Goal: Information Seeking & Learning: Learn about a topic

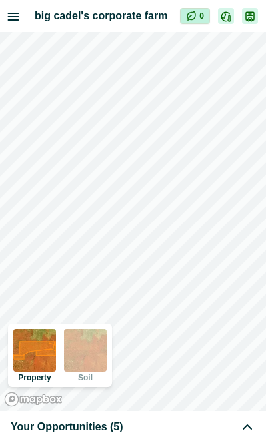
click at [154, 422] on div "Your Opportunities (5)" at bounding box center [133, 427] width 244 height 16
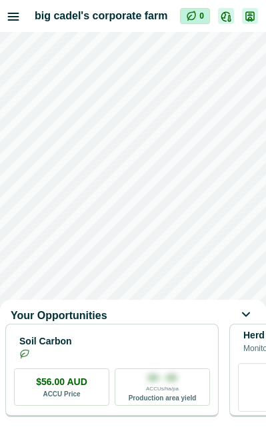
click at [152, 323] on div "Your Opportunities" at bounding box center [133, 316] width 266 height 16
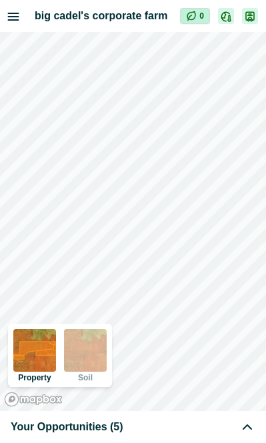
click at [133, 418] on div "Your Opportunities (5)" at bounding box center [133, 427] width 266 height 32
click at [126, 424] on div "Your Opportunities (5)" at bounding box center [133, 427] width 244 height 16
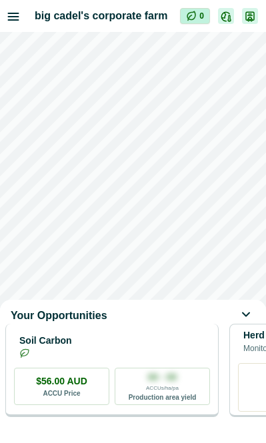
click at [133, 359] on div "Soil Carbon" at bounding box center [112, 346] width 196 height 27
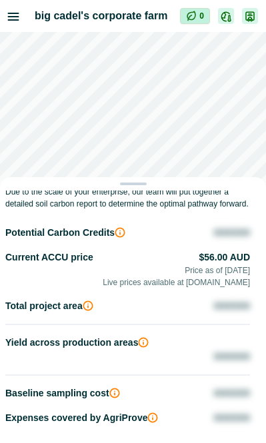
scroll to position [198, 0]
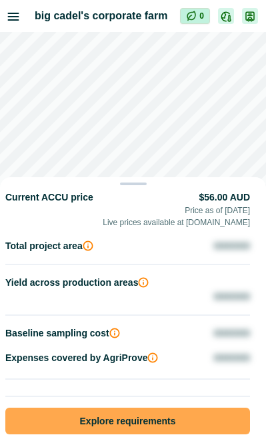
click at [139, 412] on button "Explore requirements" at bounding box center [127, 421] width 244 height 27
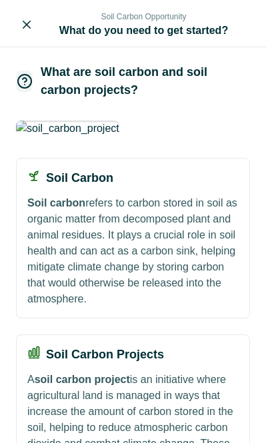
scroll to position [227, 0]
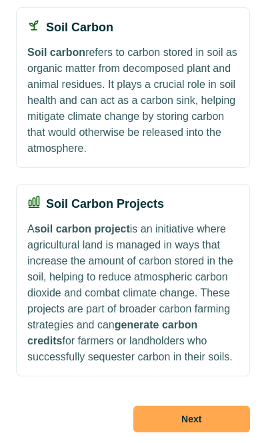
click at [183, 414] on button "Next" at bounding box center [191, 419] width 117 height 27
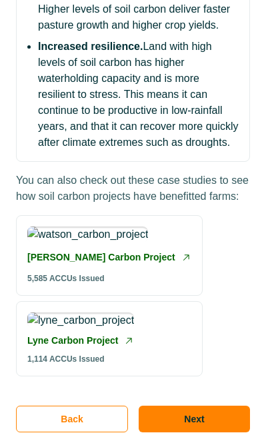
scroll to position [560, 0]
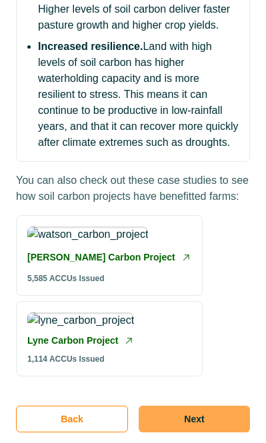
click at [185, 412] on button "Next" at bounding box center [194, 419] width 111 height 27
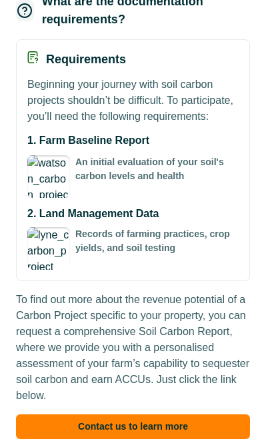
scroll to position [155, 0]
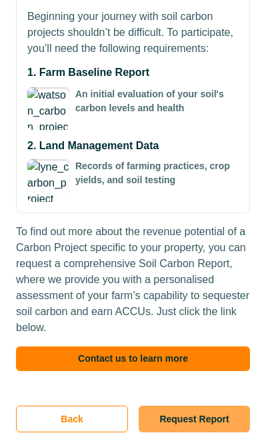
click at [181, 426] on button "Request Report" at bounding box center [194, 419] width 111 height 27
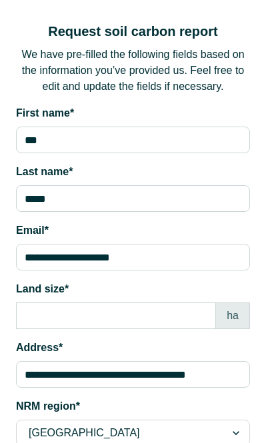
scroll to position [166, 0]
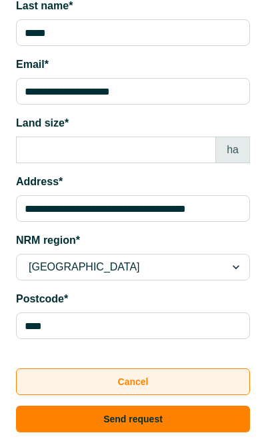
click at [191, 382] on button "Cancel" at bounding box center [133, 381] width 234 height 27
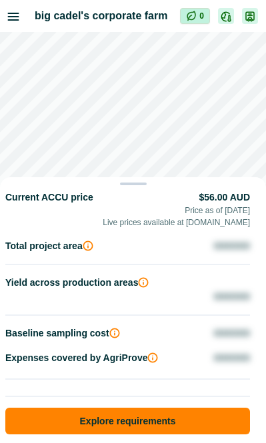
click at [196, 158] on div "Soil Carbon Opportunity Compliant with the Australian Government Clean Energy R…" at bounding box center [133, 221] width 266 height 443
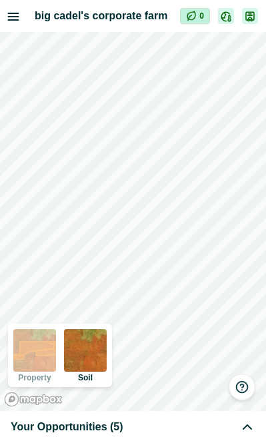
click at [114, 428] on span "Your Opportunities (5)" at bounding box center [67, 427] width 113 height 16
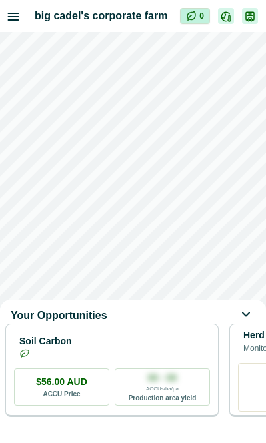
click at [242, 316] on icon at bounding box center [247, 316] width 16 height 16
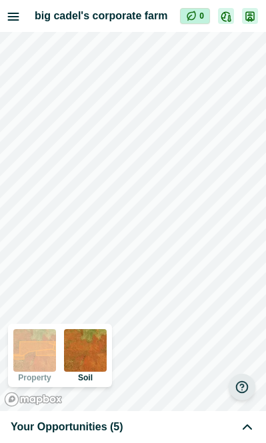
click at [234, 390] on button "button" at bounding box center [241, 387] width 27 height 27
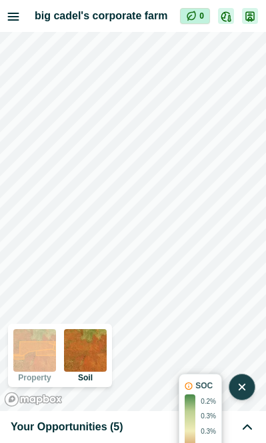
click at [234, 390] on button "button" at bounding box center [241, 387] width 27 height 27
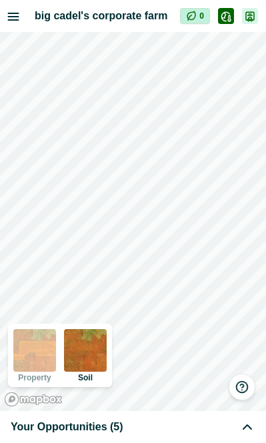
click at [232, 18] on button "button" at bounding box center [226, 16] width 16 height 16
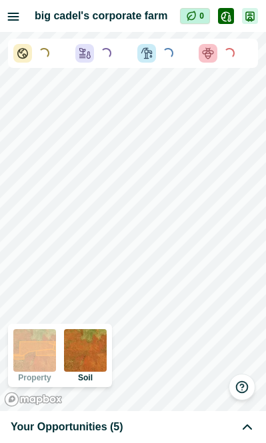
click at [187, 52] on div "Loading..." at bounding box center [164, 53] width 54 height 19
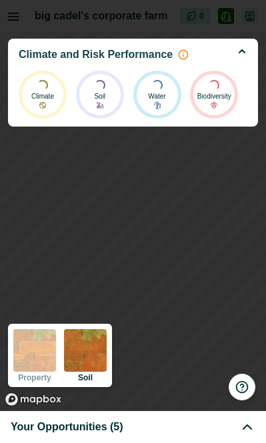
click at [179, 266] on div at bounding box center [133, 221] width 266 height 443
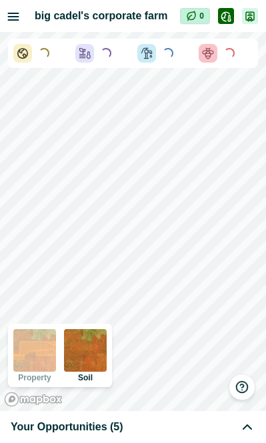
click at [218, 17] on button "button" at bounding box center [226, 16] width 16 height 16
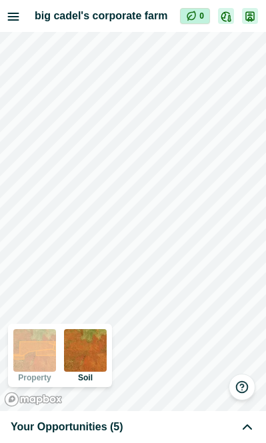
click at [18, 15] on icon "button" at bounding box center [14, 16] width 10 height 7
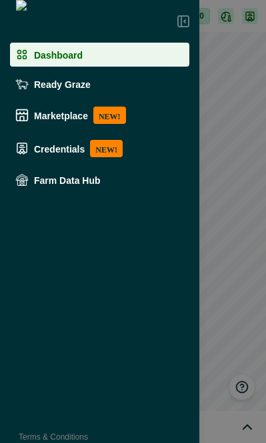
click at [186, 19] on icon at bounding box center [183, 21] width 12 height 12
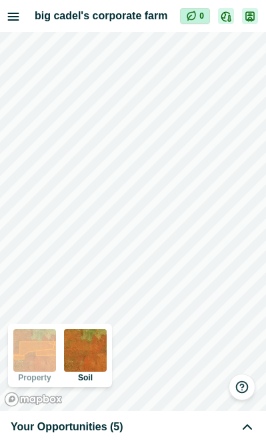
click at [17, 17] on icon "button" at bounding box center [13, 16] width 13 height 13
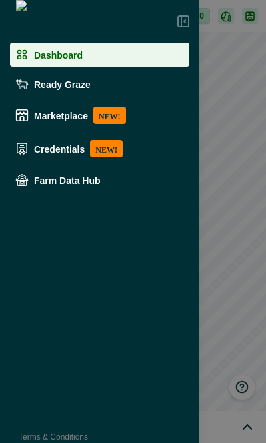
click at [84, 280] on div "Dashboard Ready Graze Marketplace NEW! Credentials NEW! Farm Data Hub Terms & C…" at bounding box center [99, 221] width 199 height 443
click at [183, 21] on icon at bounding box center [183, 21] width 12 height 12
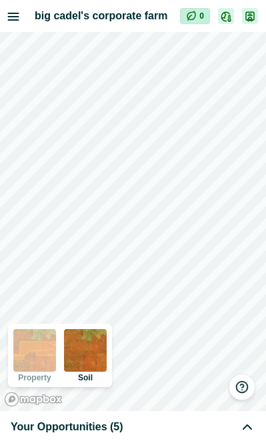
click at [153, 431] on div "Your Opportunities (5)" at bounding box center [133, 427] width 244 height 16
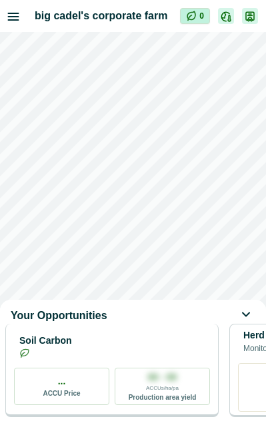
click at [180, 360] on div "Soil Carbon" at bounding box center [112, 346] width 196 height 27
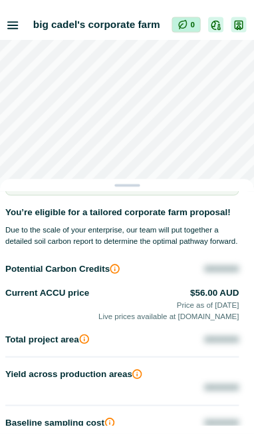
scroll to position [198, 0]
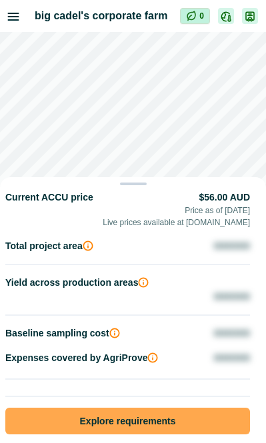
click at [158, 413] on button "Explore requirements" at bounding box center [127, 421] width 244 height 27
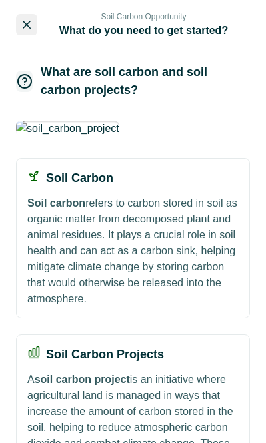
click at [19, 24] on button "Close" at bounding box center [26, 24] width 21 height 21
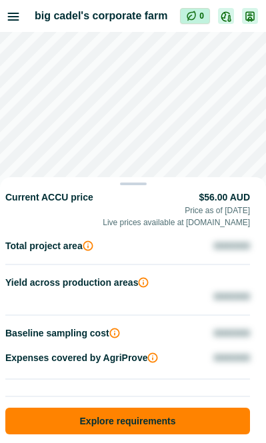
click at [23, 17] on div "Soil Carbon Opportunity Compliant with the Australian Government Clean Energy R…" at bounding box center [133, 221] width 266 height 443
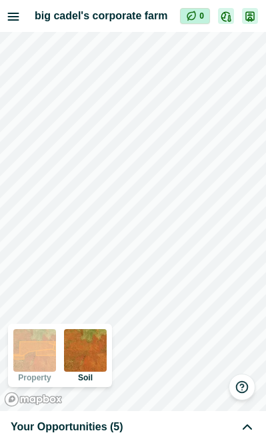
click at [19, 17] on icon "button" at bounding box center [13, 16] width 13 height 13
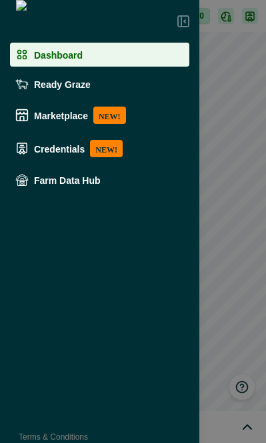
click at [218, 25] on div "Dashboard Ready Graze Marketplace NEW! Credentials NEW! Farm Data Hub Terms & C…" at bounding box center [133, 221] width 266 height 443
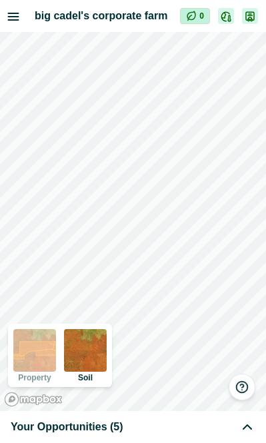
click at [123, 422] on div "Your Opportunities (5)" at bounding box center [133, 427] width 244 height 16
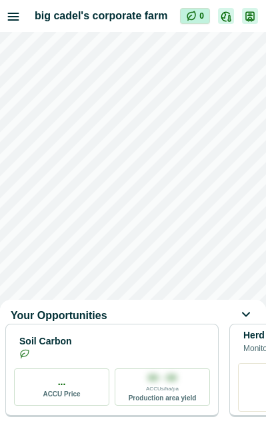
click at [14, 12] on div "Your Opportunities Soil Carbon ... ACCU Price 00 - 00 ACCUs/ha/pa Production ar…" at bounding box center [133, 221] width 266 height 443
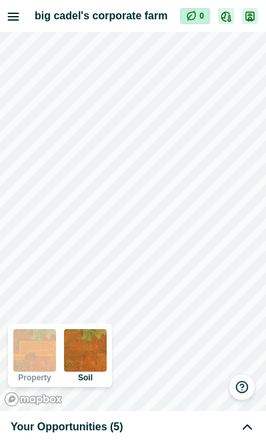
click at [14, 13] on icon "button" at bounding box center [14, 16] width 10 height 7
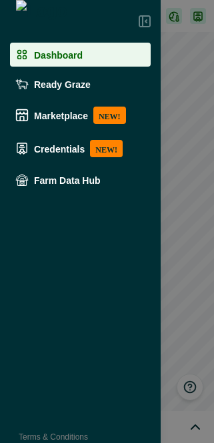
drag, startPoint x: 200, startPoint y: 150, endPoint x: 256, endPoint y: 176, distance: 61.1
click at [214, 176] on html "big cadel's corporate farm Impersonation Mode 0 Property Soil Your Opportunitie…" at bounding box center [107, 221] width 214 height 443
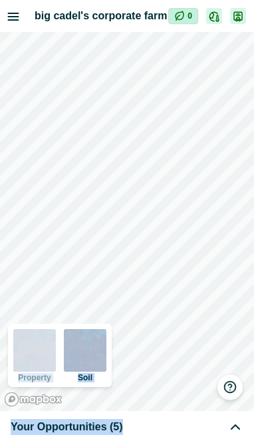
click at [17, 17] on icon "button" at bounding box center [13, 16] width 13 height 13
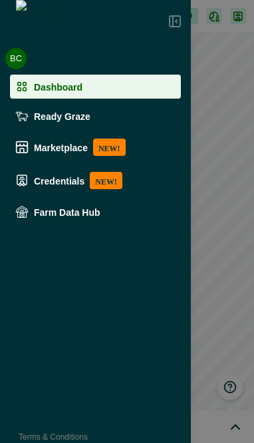
click at [47, 57] on div "BC Big Cadel Sign out" at bounding box center [95, 59] width 191 height 32
click at [18, 63] on button "BC Big Cadel" at bounding box center [13, 59] width 27 height 32
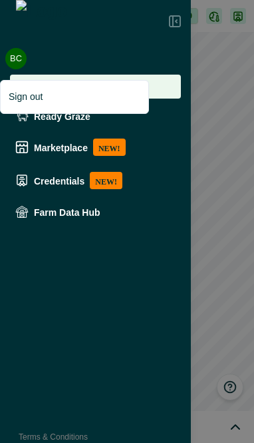
click at [18, 63] on button "BC Big Cadel" at bounding box center [13, 59] width 27 height 32
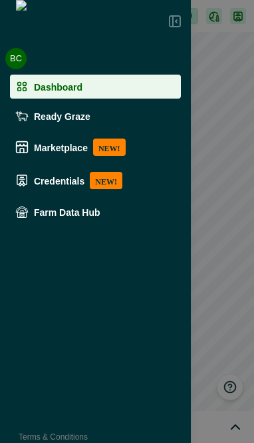
click at [18, 63] on button "BC Big Cadel" at bounding box center [13, 59] width 27 height 32
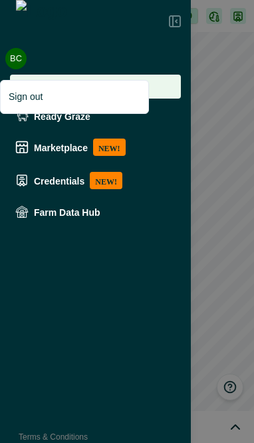
click at [18, 63] on button "BC Big Cadel" at bounding box center [13, 59] width 27 height 32
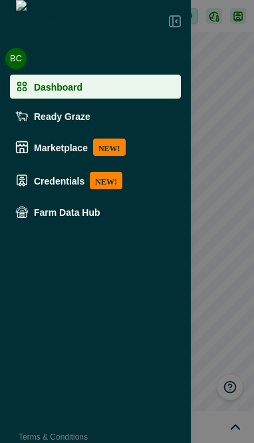
click at [20, 53] on button "BC Big Cadel" at bounding box center [13, 59] width 27 height 32
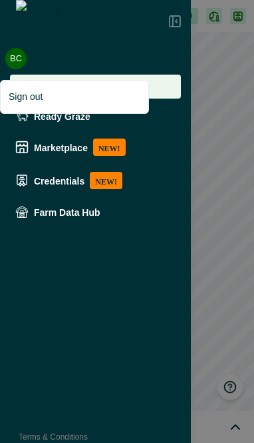
click at [20, 53] on button "BC Big Cadel" at bounding box center [13, 59] width 27 height 32
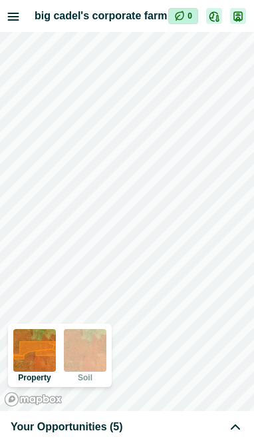
click at [16, 14] on icon "button" at bounding box center [13, 16] width 13 height 13
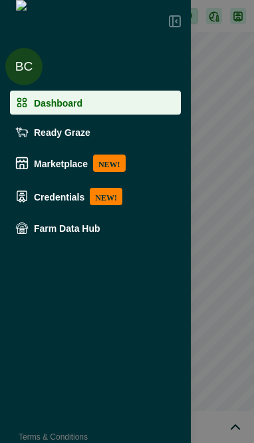
click at [159, 392] on div "BC Big Cadel Sign out Dashboard Ready Graze Marketplace NEW! Credentials NEW! F…" at bounding box center [95, 221] width 191 height 443
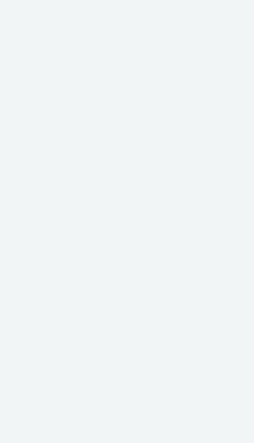
click at [70, 47] on div at bounding box center [127, 221] width 254 height 443
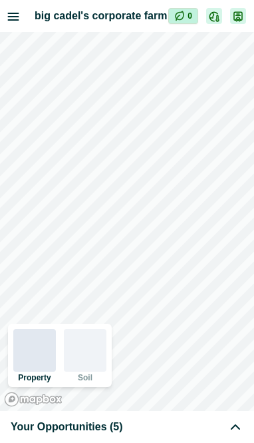
click at [12, 11] on icon "button" at bounding box center [13, 16] width 13 height 13
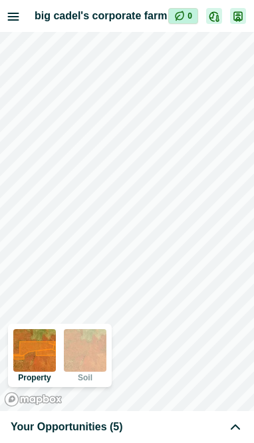
click at [13, 21] on icon "button" at bounding box center [13, 16] width 13 height 13
click at [13, 17] on icon "button" at bounding box center [13, 16] width 13 height 13
click at [15, 16] on icon "button" at bounding box center [14, 16] width 10 height 7
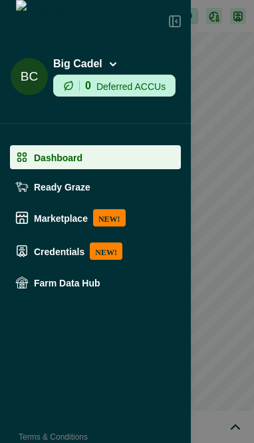
click at [133, 67] on button "BC Big Cadel 0 Deferred ACCUs" at bounding box center [90, 76] width 171 height 51
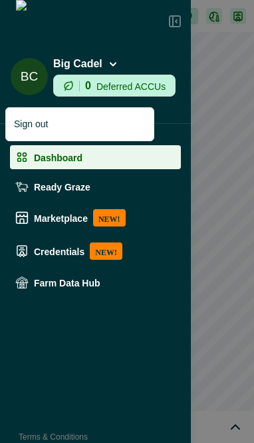
click at [127, 69] on button "BC Big Cadel 0 Deferred ACCUs" at bounding box center [90, 76] width 171 height 51
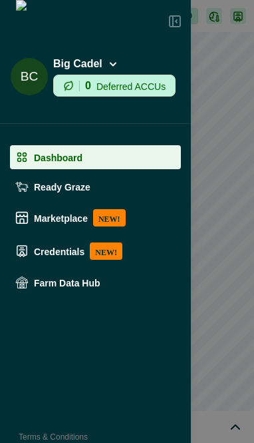
click at [127, 69] on button "BC Big Cadel 0 Deferred ACCUs" at bounding box center [90, 76] width 171 height 51
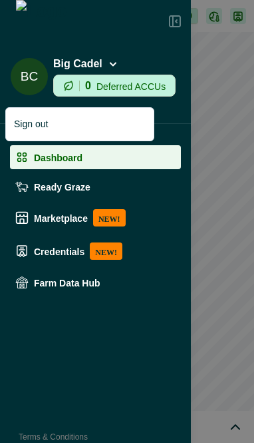
click at [123, 63] on button "BC Big Cadel 0 Deferred ACCUs" at bounding box center [90, 76] width 171 height 51
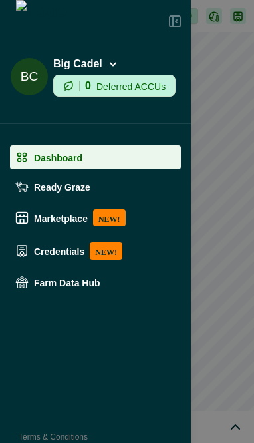
click at [156, 64] on button "BC Big Cadel 0 Deferred ACCUs" at bounding box center [90, 76] width 171 height 51
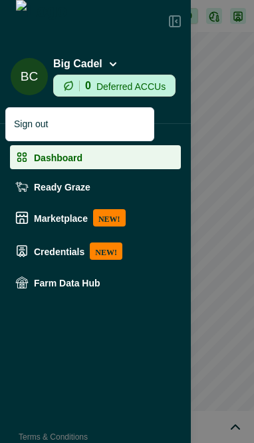
click at [146, 68] on button "BC Big Cadel 0 Deferred ACCUs" at bounding box center [90, 76] width 171 height 51
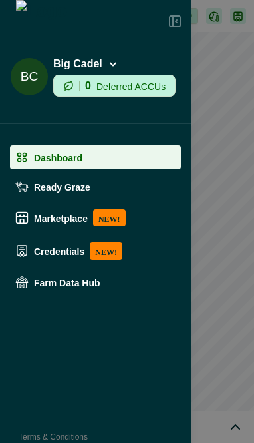
click at [146, 68] on button "BC Big Cadel 0 Deferred ACCUs" at bounding box center [90, 76] width 171 height 51
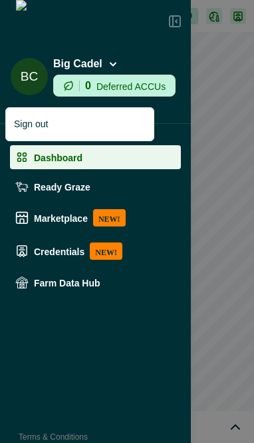
click at [142, 55] on button "BC Big Cadel 0 Deferred ACCUs" at bounding box center [90, 76] width 171 height 51
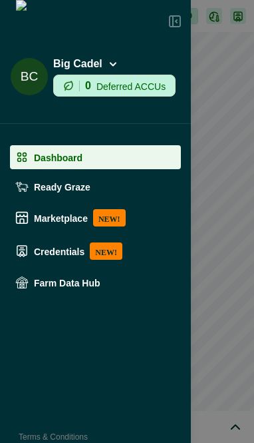
click at [108, 90] on button "BC Big Cadel 0 Deferred ACCUs" at bounding box center [90, 76] width 171 height 51
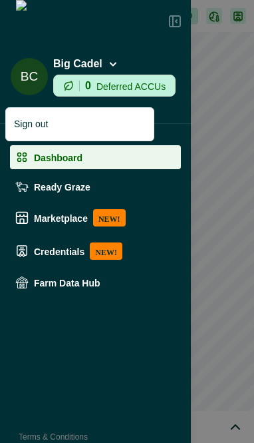
click at [108, 90] on button "BC Big Cadel 0 Deferred ACCUs" at bounding box center [90, 76] width 171 height 51
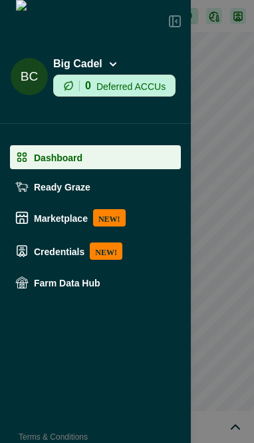
click at [99, 59] on button "BC Big Cadel 0 Deferred ACCUs" at bounding box center [90, 76] width 171 height 51
click at [141, 82] on button "BC Big Cadel 0 Deferred ACCUs" at bounding box center [90, 76] width 171 height 51
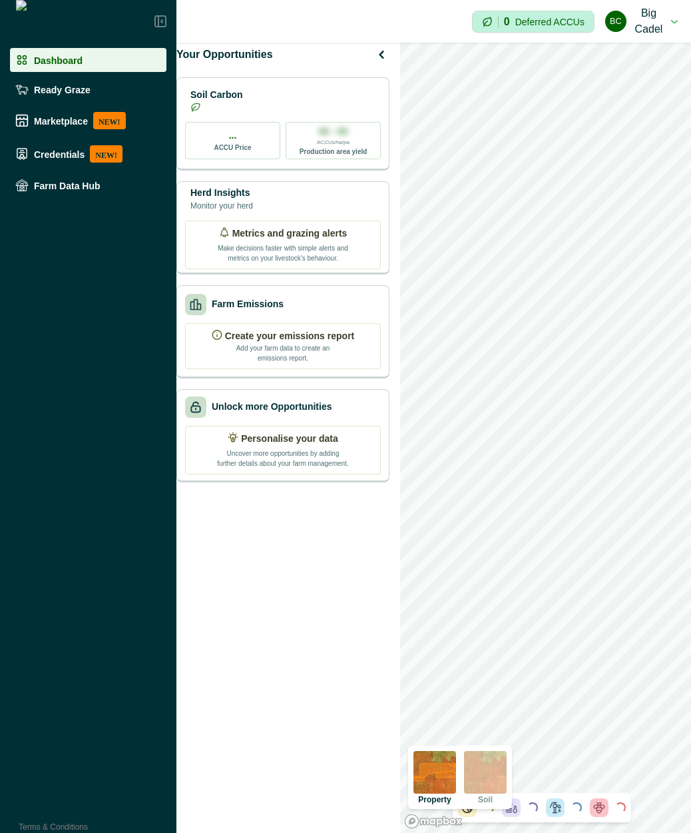
click at [254, 9] on button "BC Big Cadel" at bounding box center [641, 21] width 73 height 43
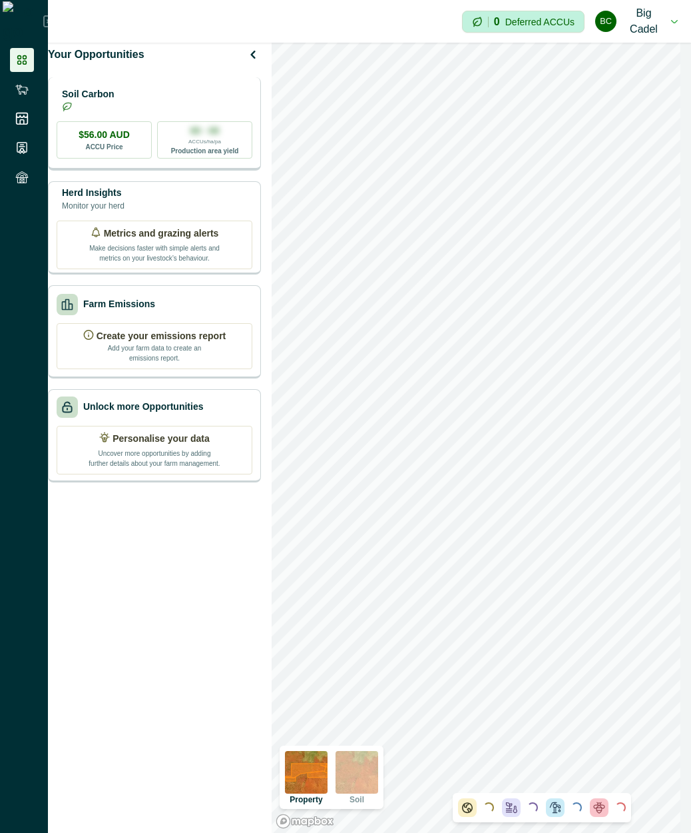
click at [188, 113] on div "Soil Carbon" at bounding box center [155, 100] width 196 height 27
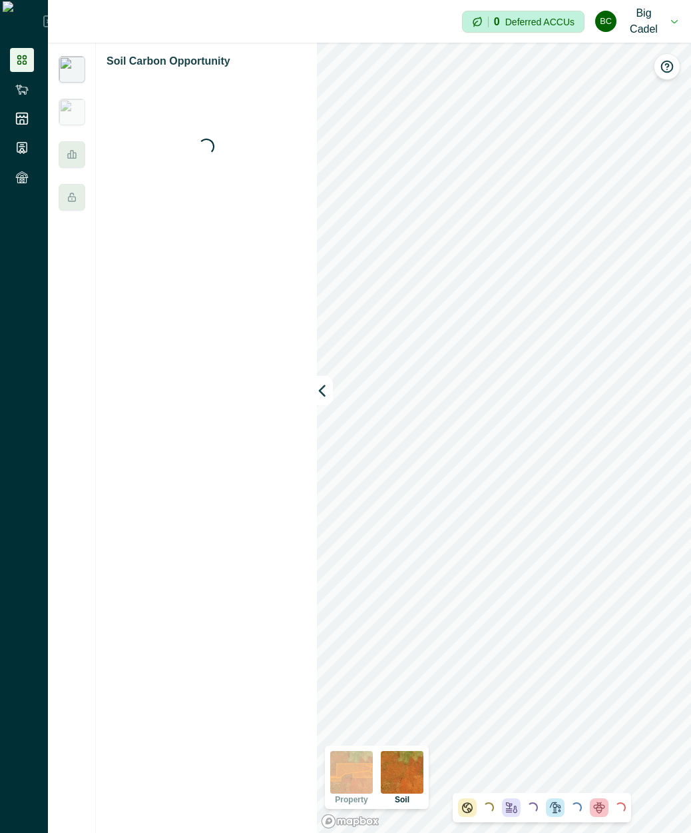
click at [73, 74] on img at bounding box center [72, 69] width 27 height 27
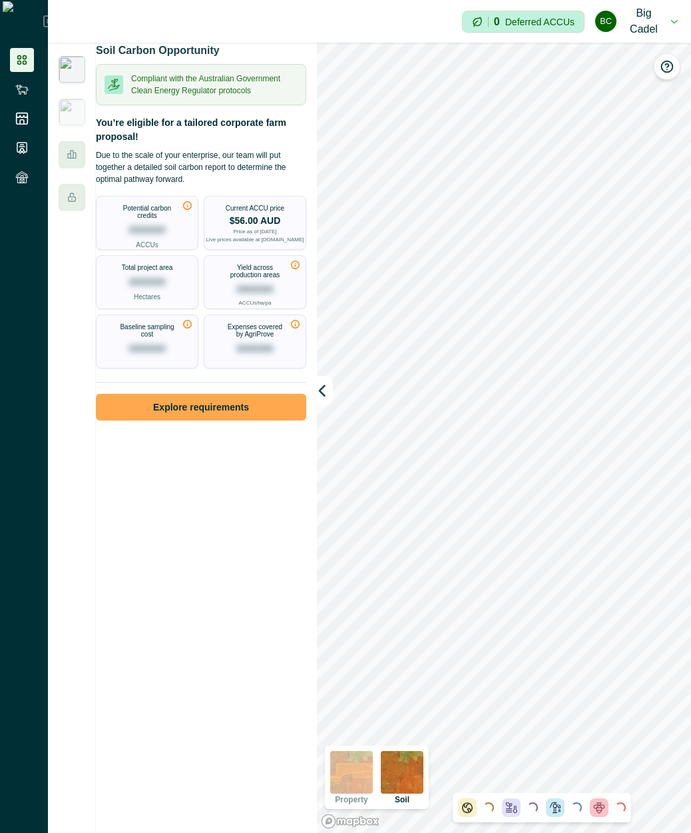
click at [231, 407] on button "Explore requirements" at bounding box center [201, 407] width 210 height 27
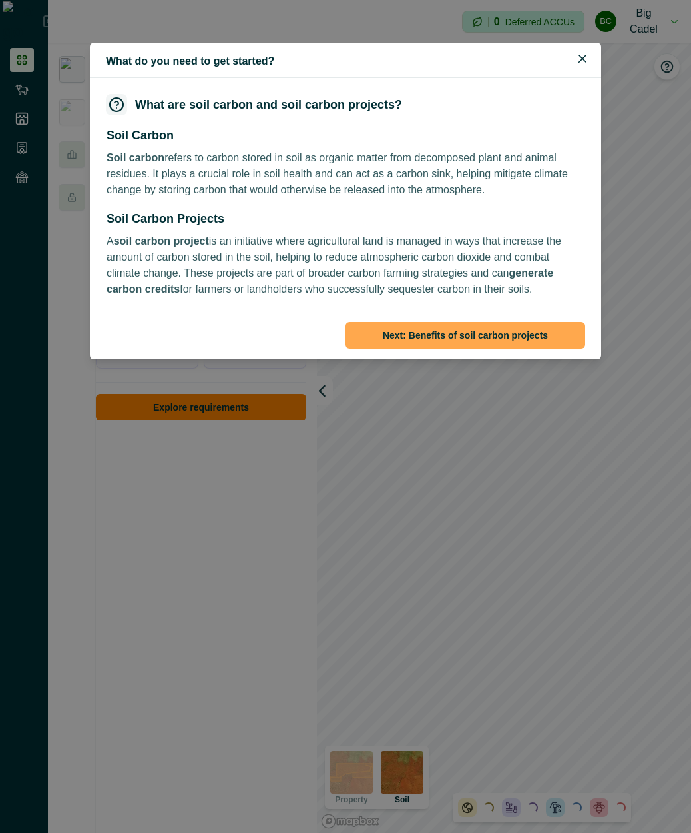
click at [254, 337] on button "Next : Benefits of soil carbon projects" at bounding box center [466, 335] width 240 height 27
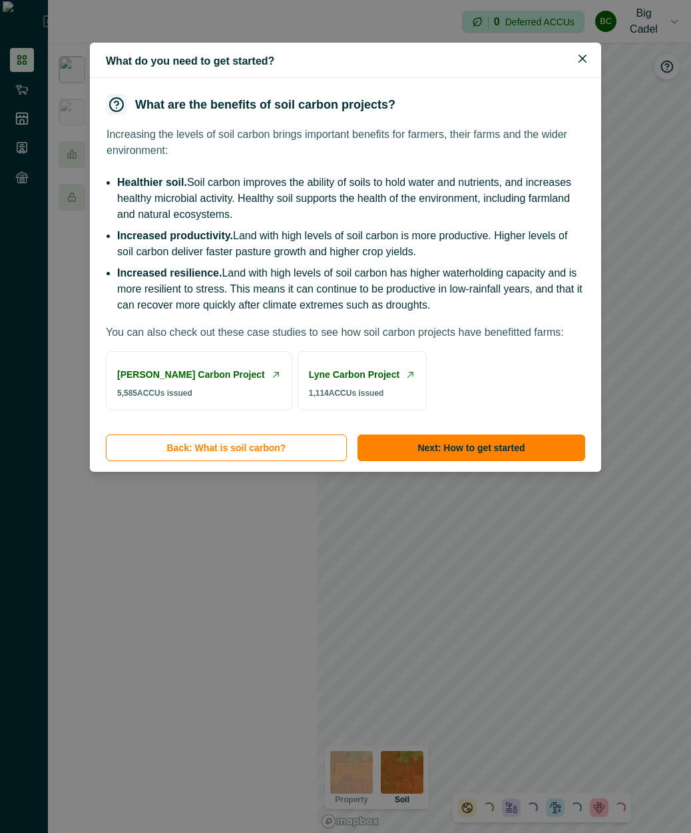
click at [254, 382] on link "Lyne Carbon Project" at bounding box center [354, 375] width 91 height 14
click at [240, 382] on link "[PERSON_NAME] Carbon Project" at bounding box center [191, 375] width 148 height 14
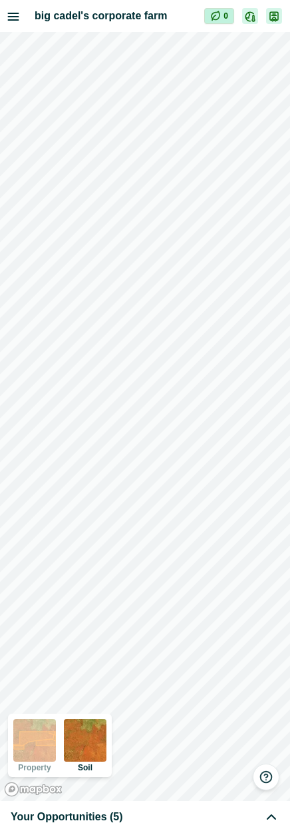
click at [254, 442] on div "Your Opportunities (5)" at bounding box center [145, 817] width 269 height 16
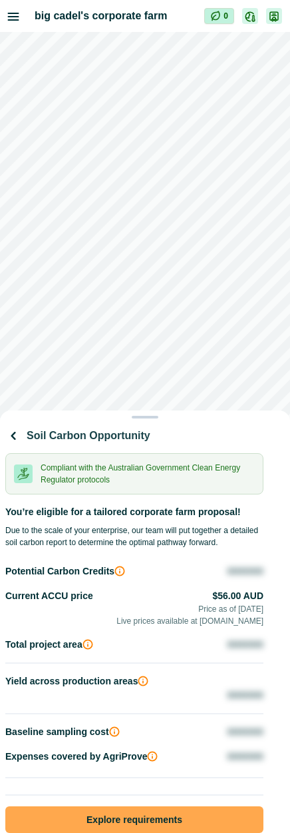
click at [139, 442] on button "Explore requirements" at bounding box center [134, 819] width 258 height 27
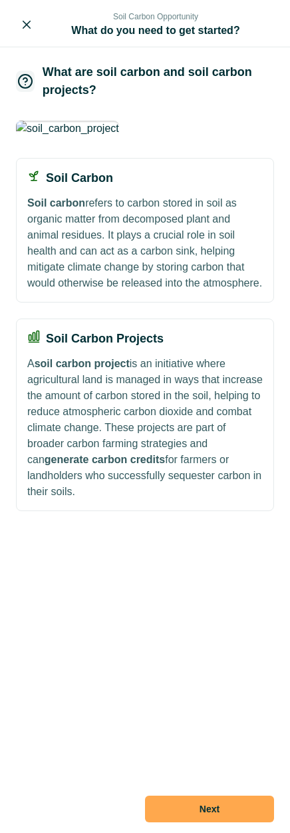
click at [201, 442] on button "Next" at bounding box center [209, 808] width 129 height 27
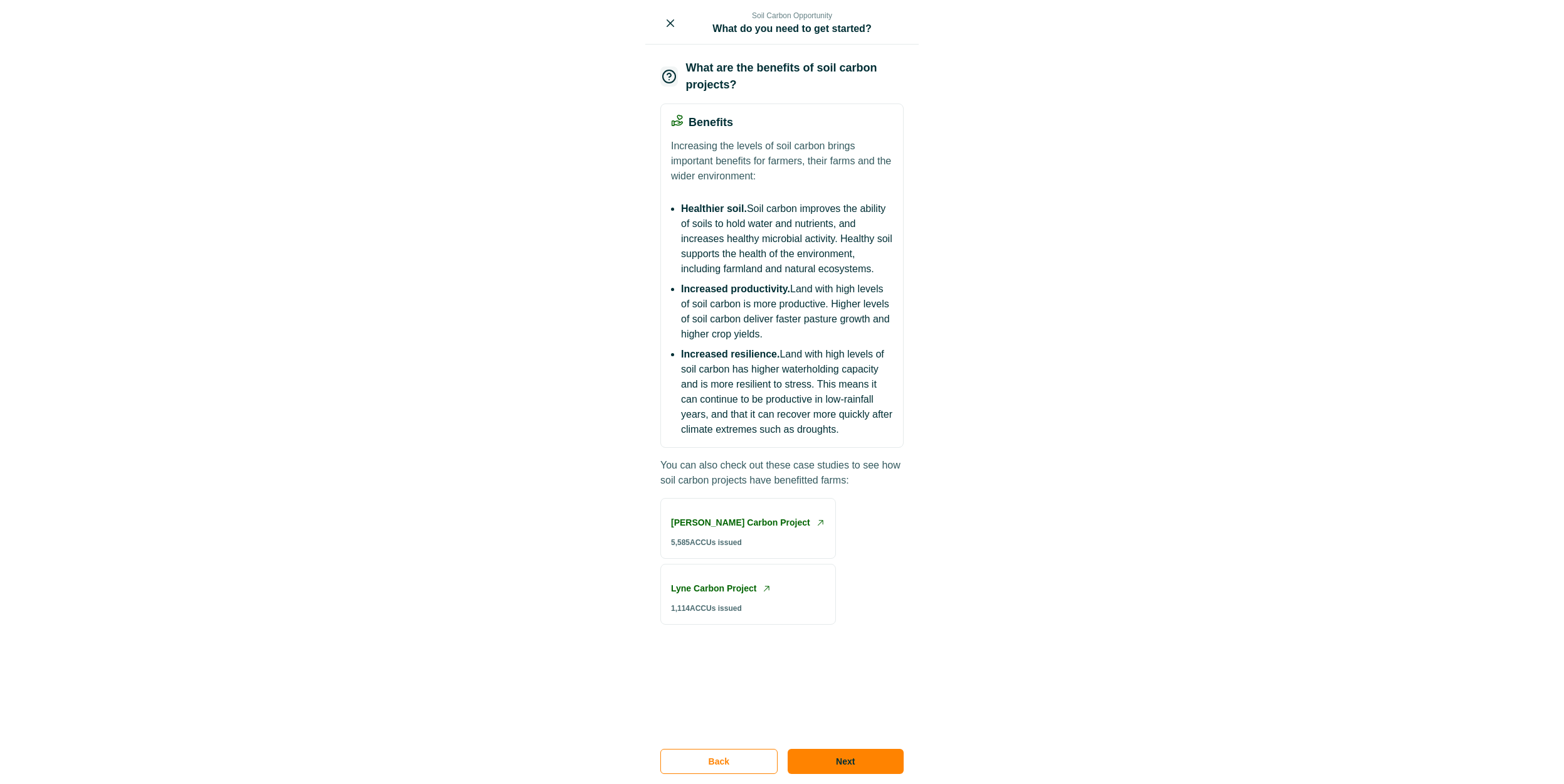
scroll to position [120, 0]
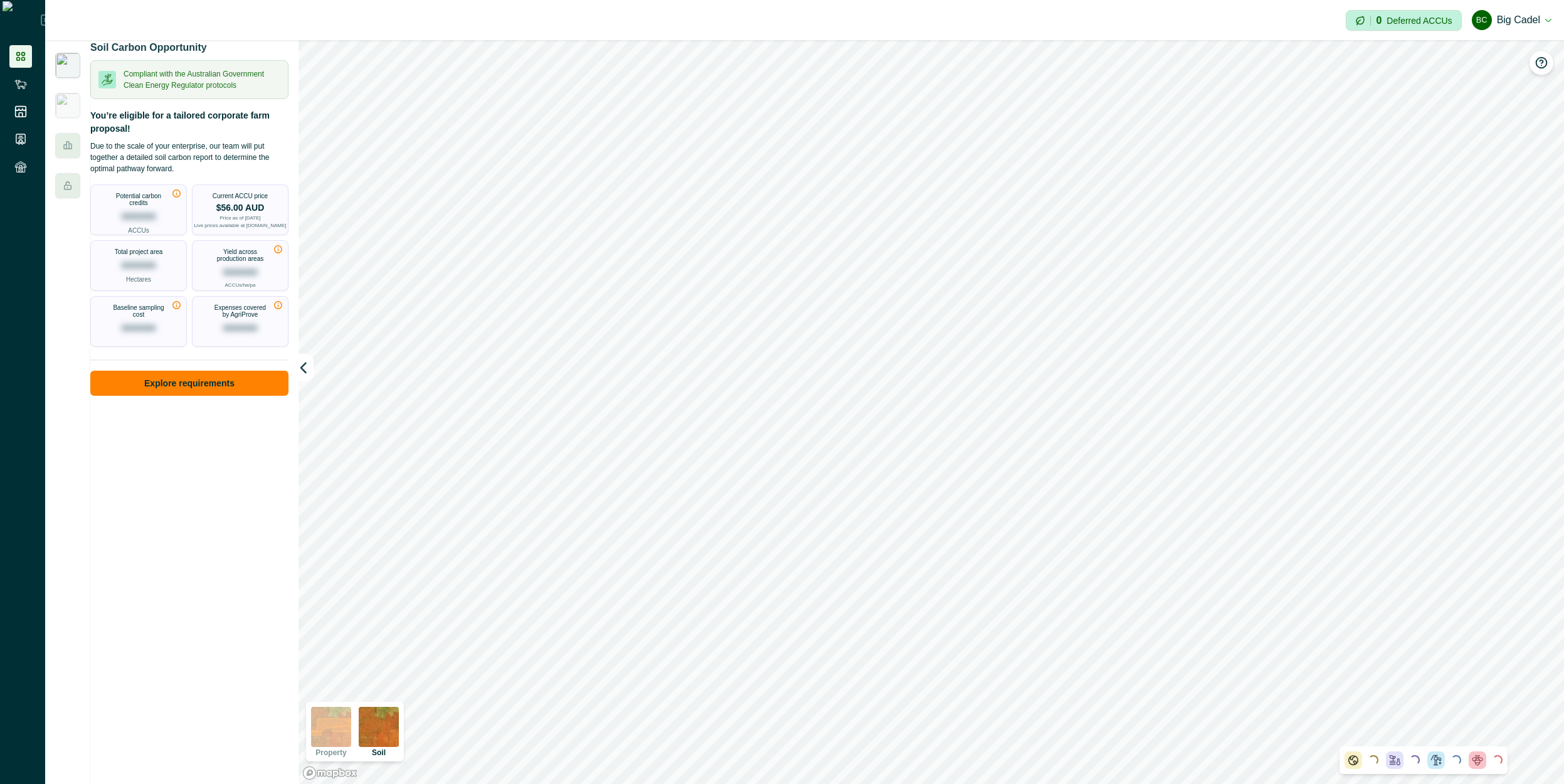
drag, startPoint x: 1491, startPoint y: 28, endPoint x: 1481, endPoint y: 34, distance: 11.7
click at [239, 28] on button "BC Big Cadel" at bounding box center [1511, 20] width 80 height 30
click at [239, 62] on button "Sign out" at bounding box center [1481, 56] width 139 height 21
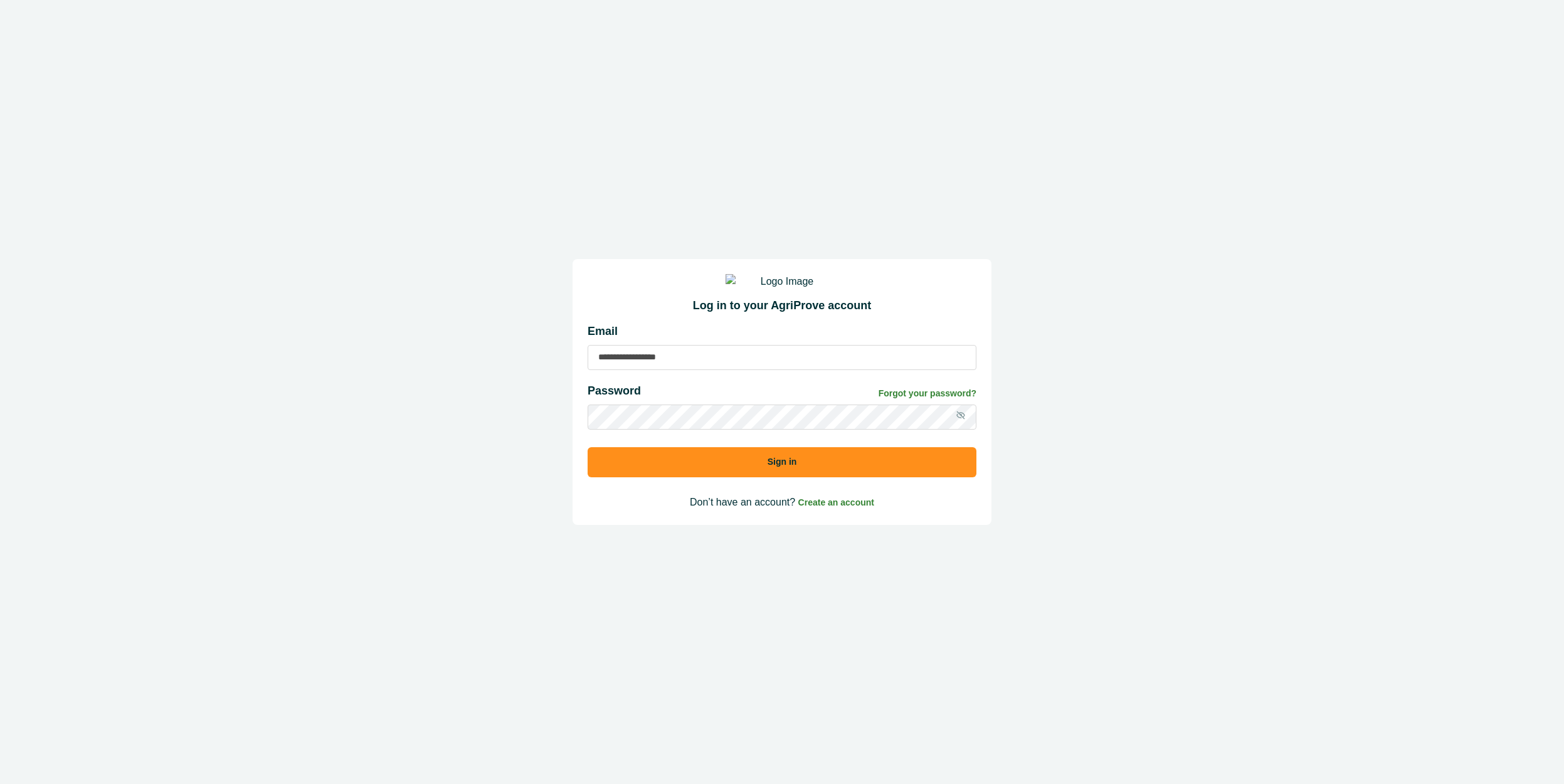
click at [239, 369] on input at bounding box center [782, 357] width 389 height 25
type input "**********"
click at [239, 367] on input "**********" at bounding box center [782, 357] width 389 height 25
click at [239, 416] on button "Sign in" at bounding box center [782, 462] width 389 height 30
click at [239, 416] on div at bounding box center [960, 417] width 31 height 25
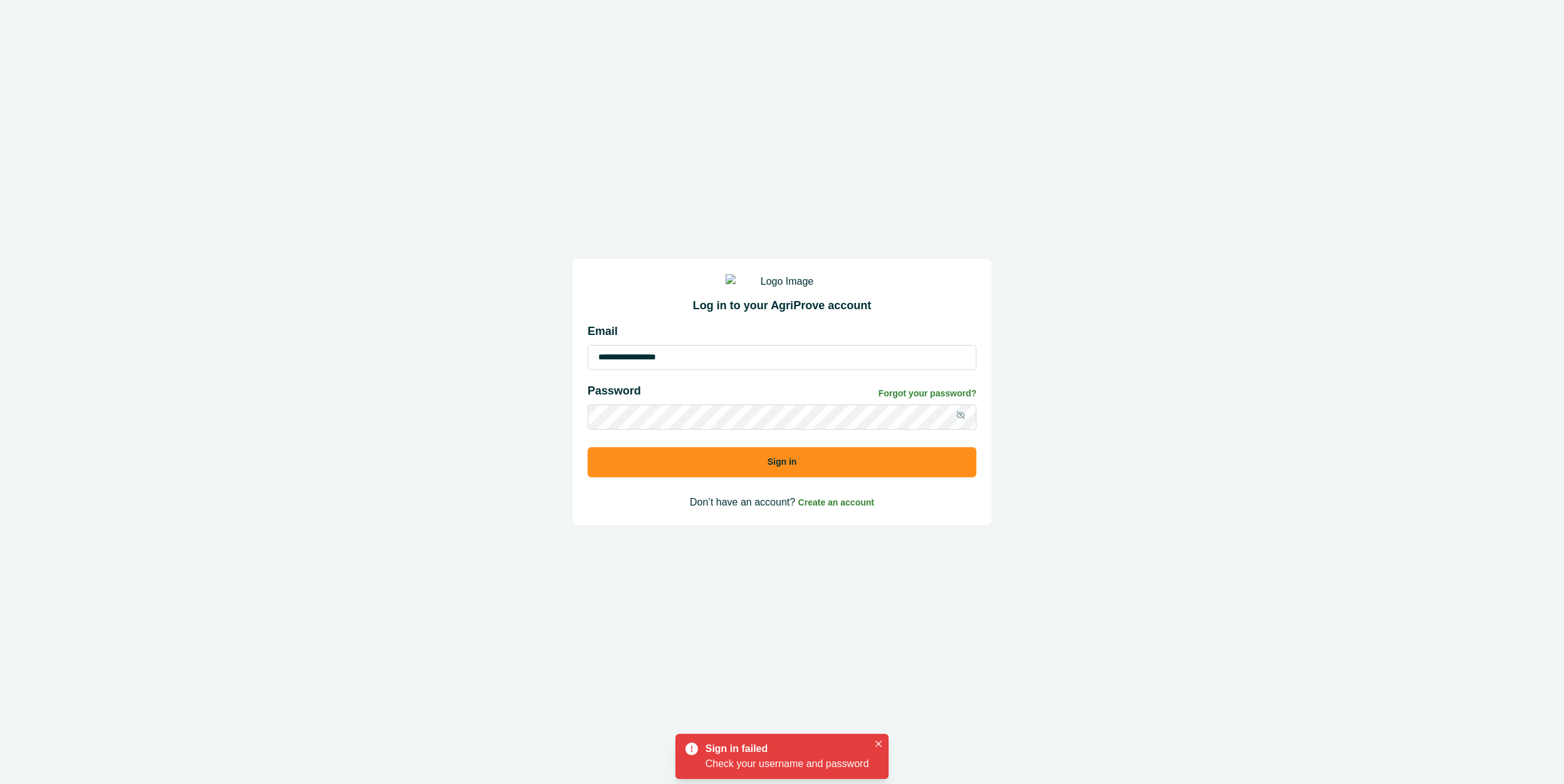
click at [239, 416] on icon at bounding box center [960, 414] width 8 height 8
click at [239, 416] on button "Sign in" at bounding box center [782, 462] width 389 height 30
